Goal: Task Accomplishment & Management: Manage account settings

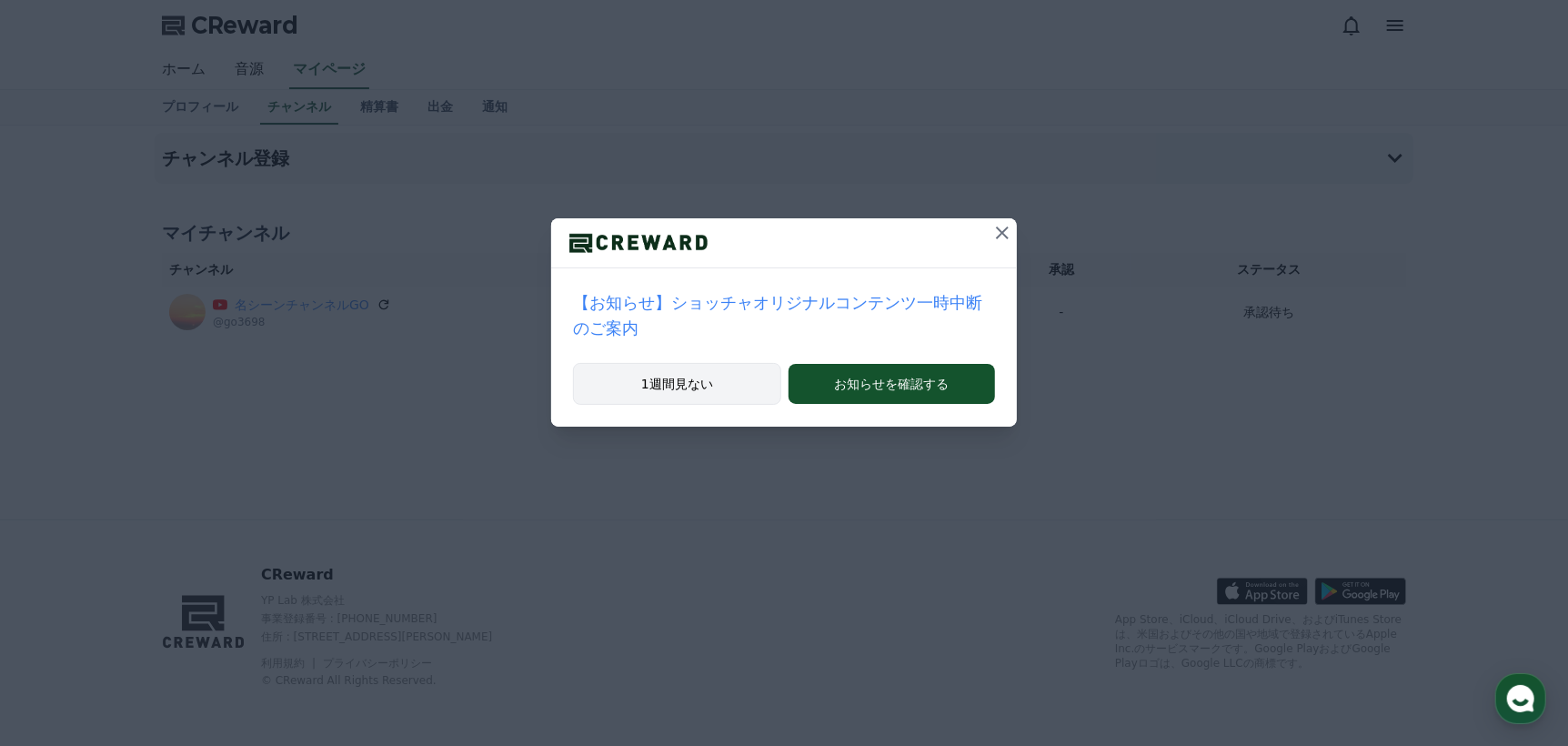
click at [713, 366] on button "1週間見ない" at bounding box center [677, 384] width 209 height 42
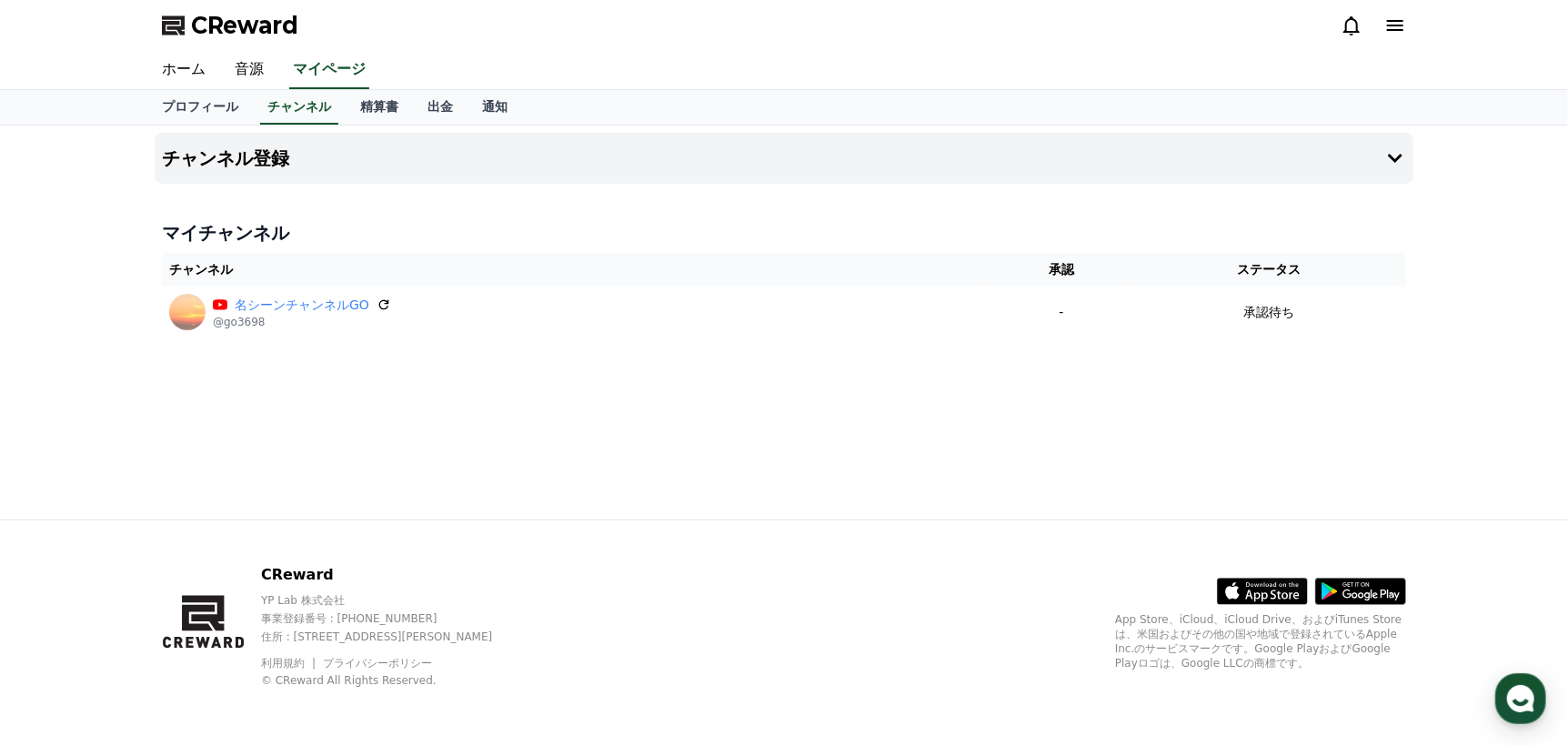
click at [1403, 26] on icon at bounding box center [1395, 25] width 22 height 22
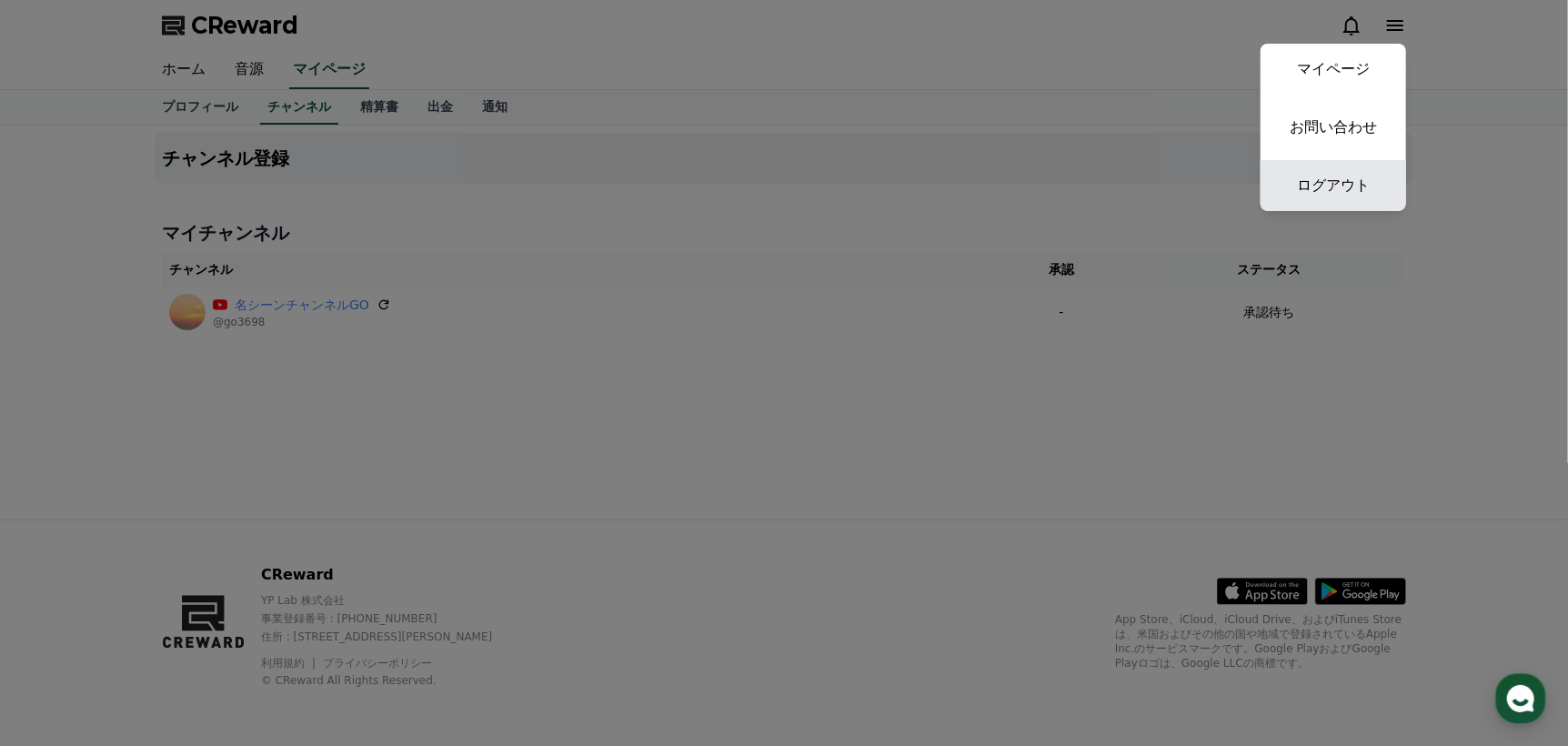
click at [1359, 187] on link "ログアウト" at bounding box center [1334, 185] width 146 height 51
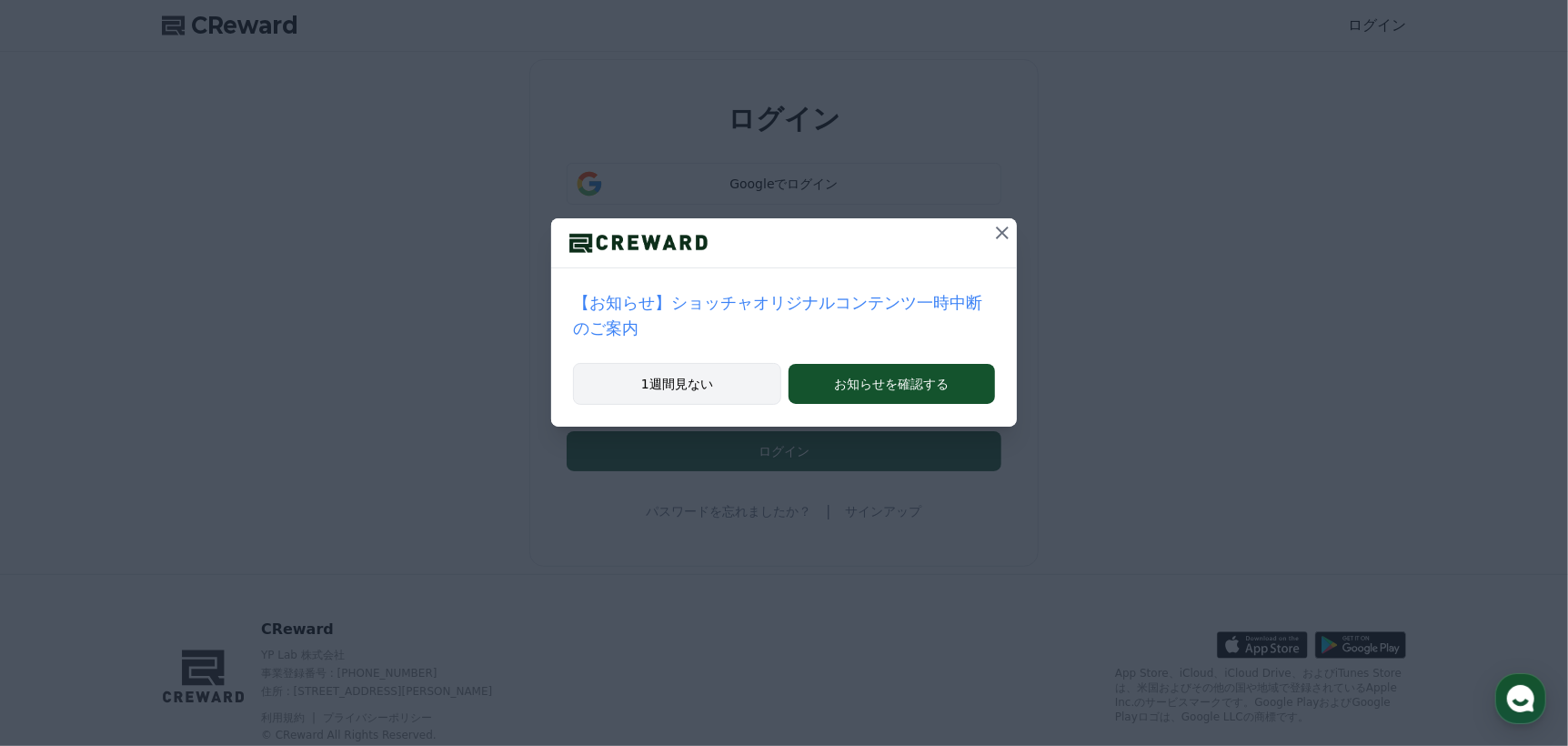
click at [692, 363] on button "1週間見ない" at bounding box center [677, 384] width 209 height 42
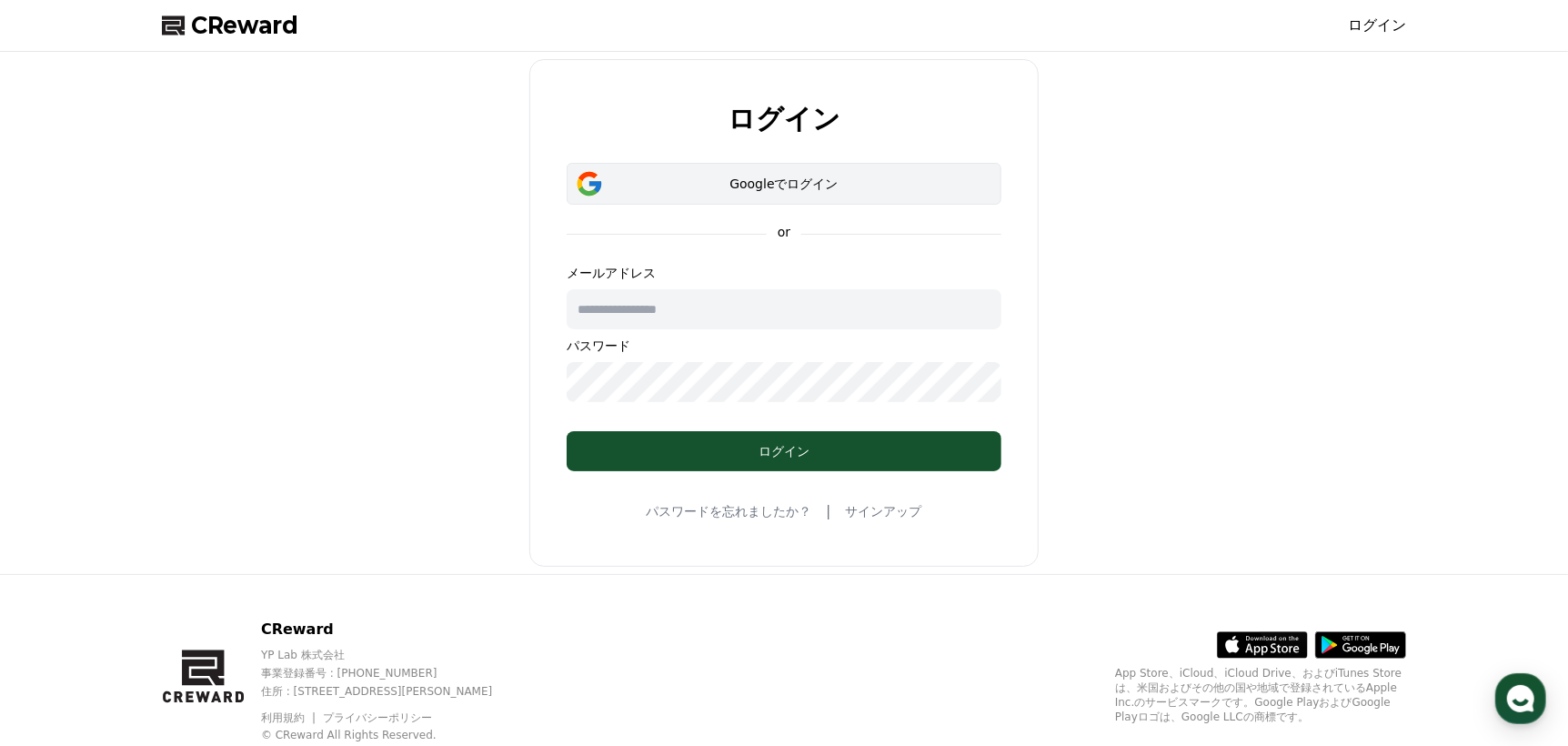
click at [779, 192] on button "Googleでログイン" at bounding box center [784, 183] width 435 height 42
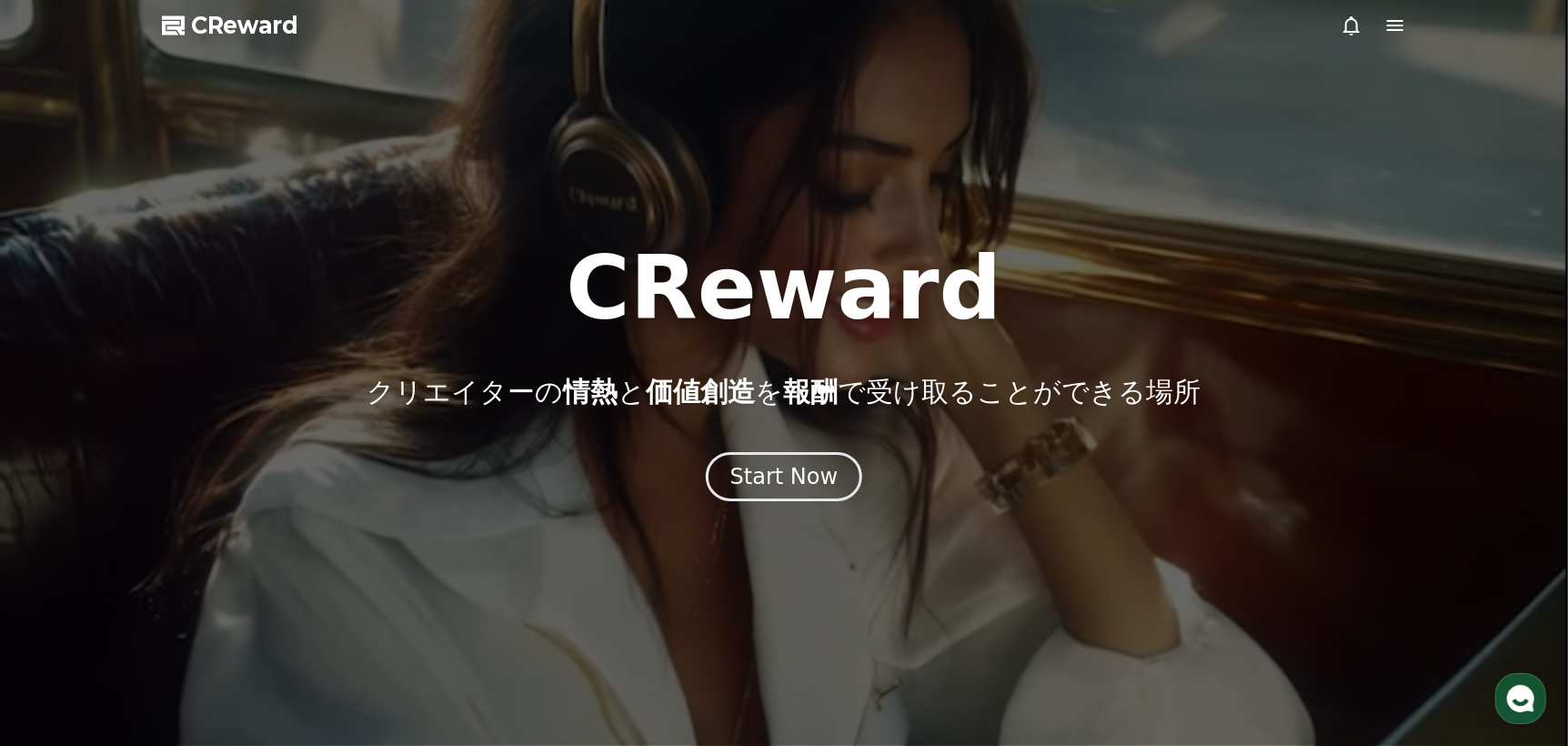
click at [1342, 27] on icon at bounding box center [1351, 25] width 22 height 22
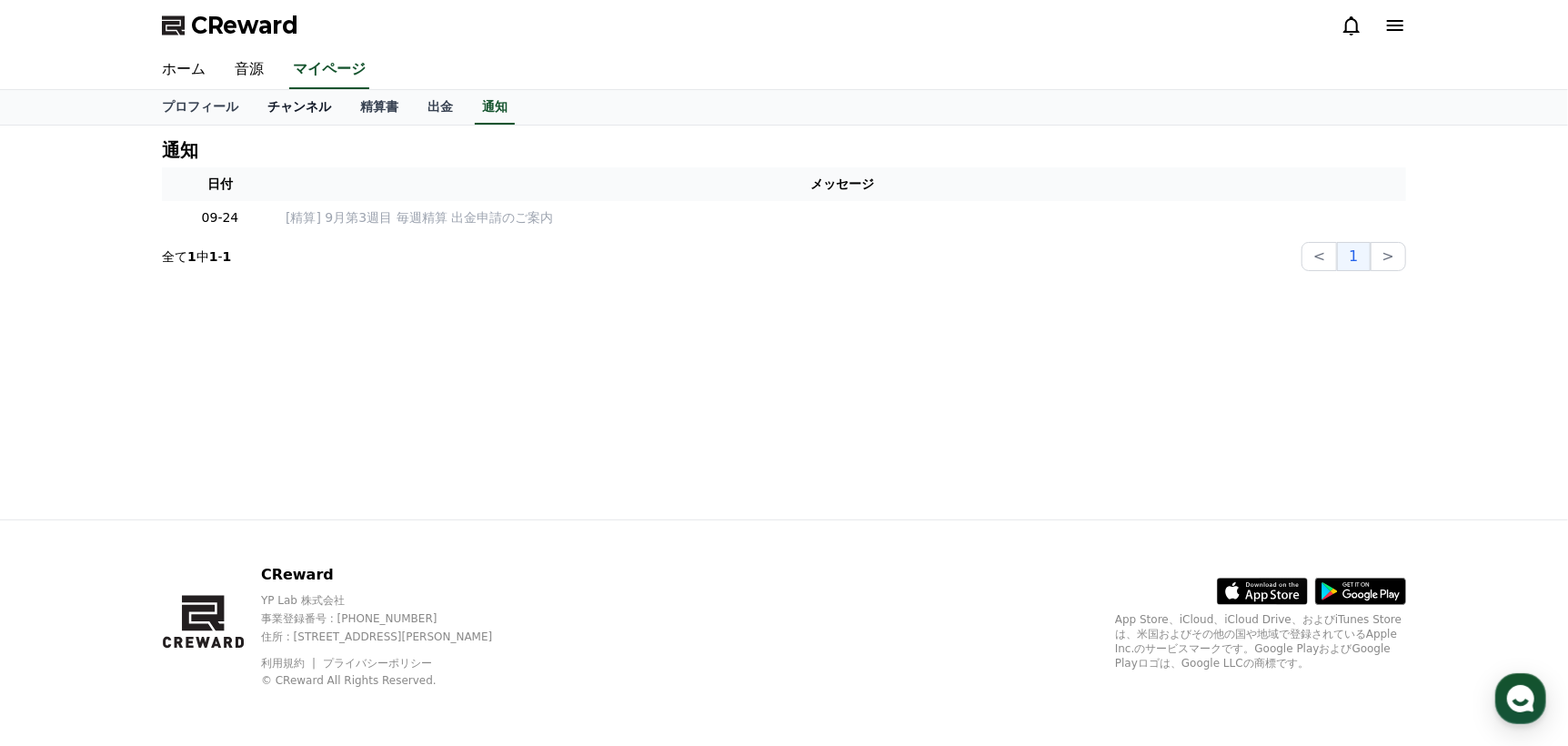
click at [284, 110] on link "チャンネル" at bounding box center [298, 107] width 93 height 35
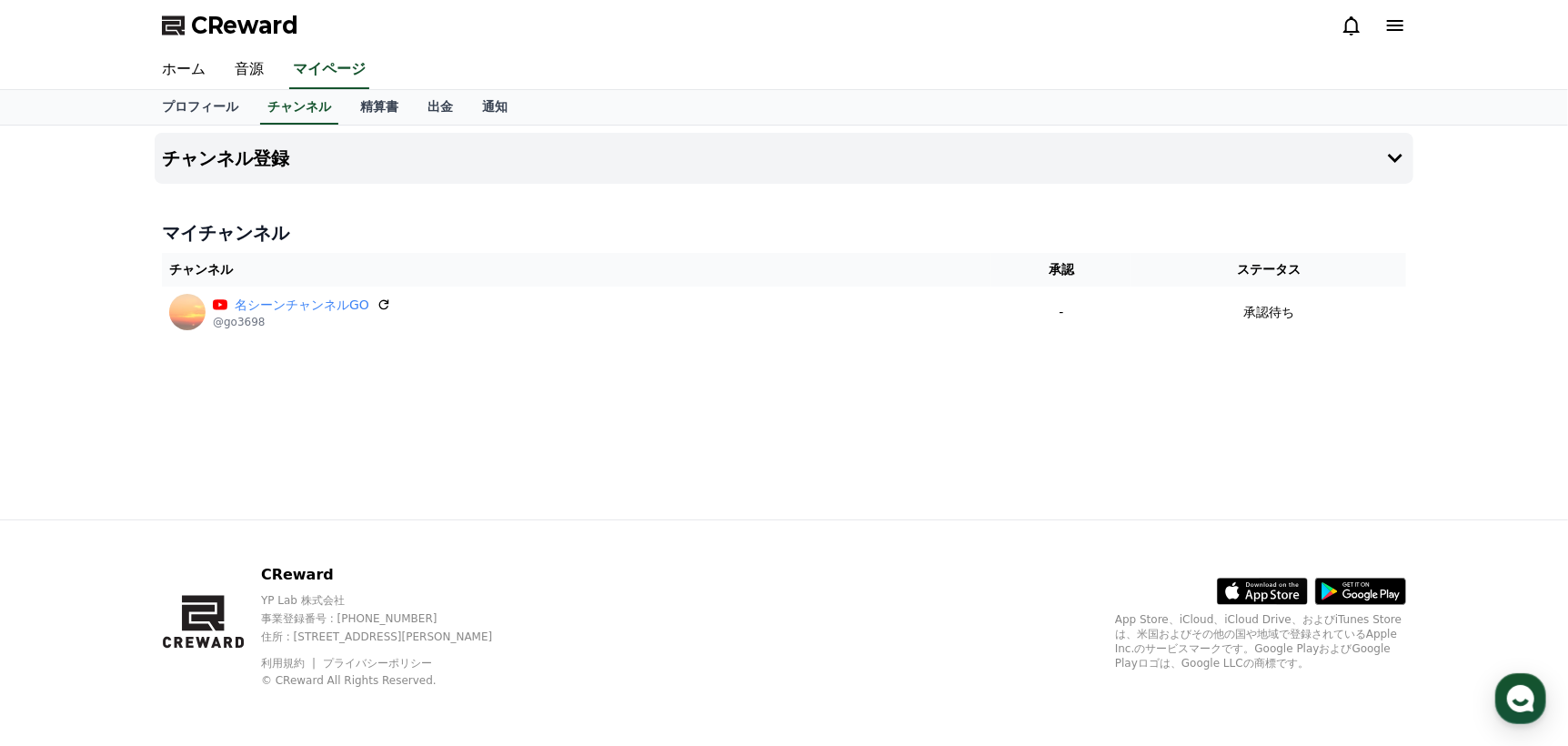
click at [1382, 29] on div at bounding box center [1373, 25] width 65 height 22
click at [1407, 17] on div "CReward" at bounding box center [784, 25] width 1273 height 51
click at [1399, 27] on icon at bounding box center [1395, 25] width 22 height 22
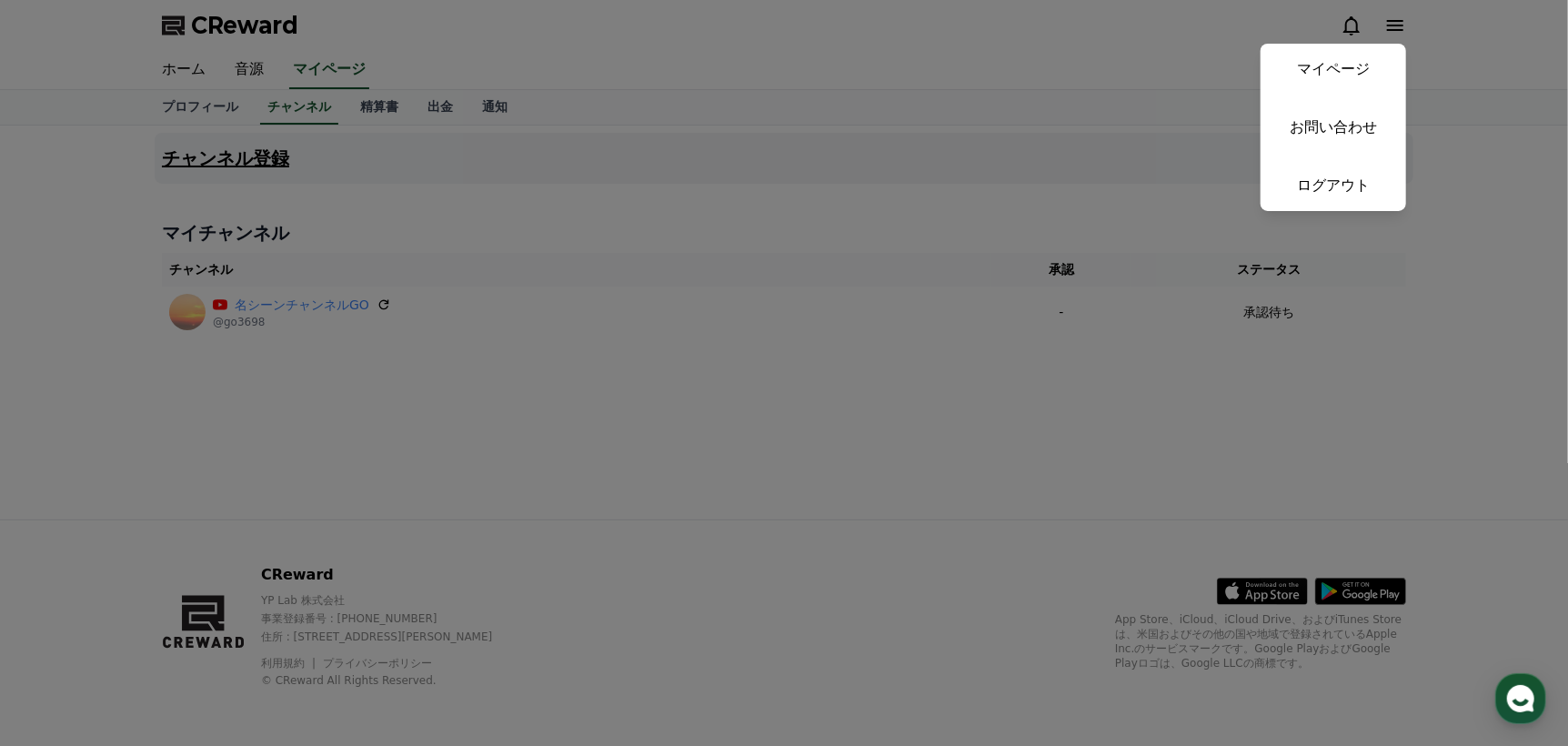
click at [1357, 182] on link "ログアウト" at bounding box center [1334, 185] width 146 height 51
